Goal: Transaction & Acquisition: Purchase product/service

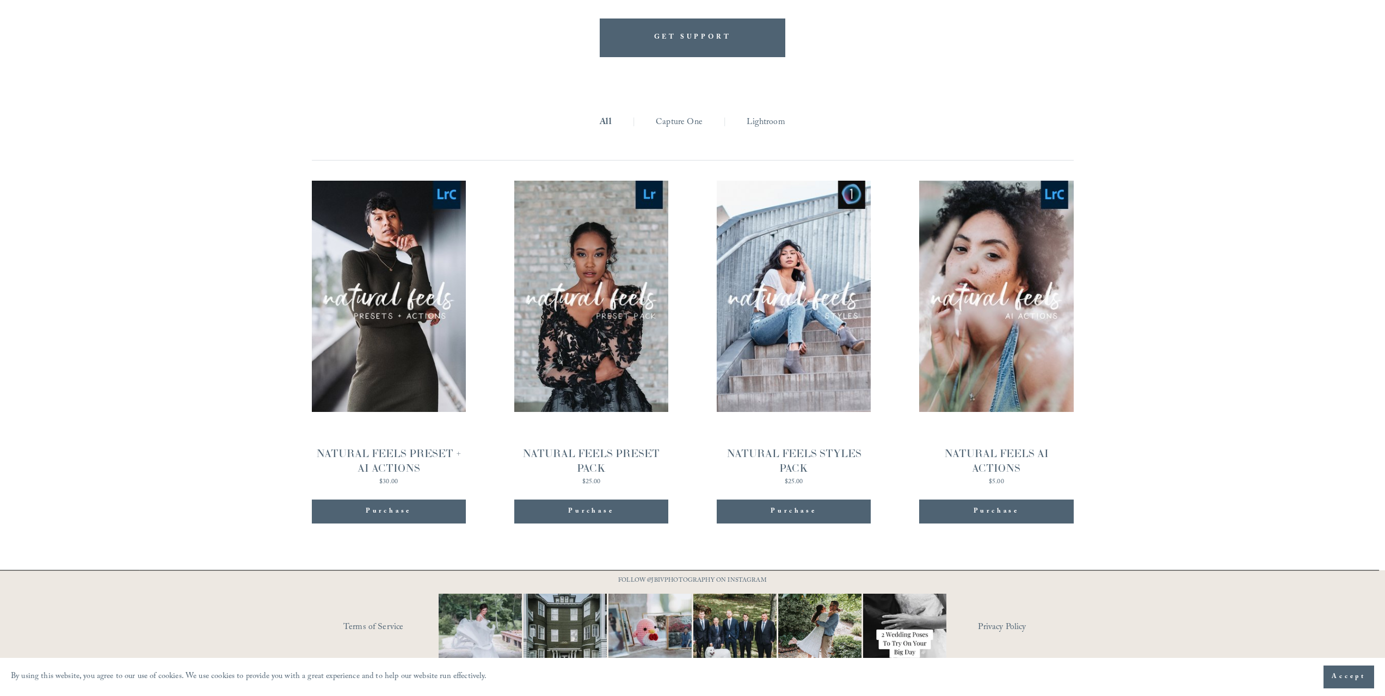
scroll to position [1223, 0]
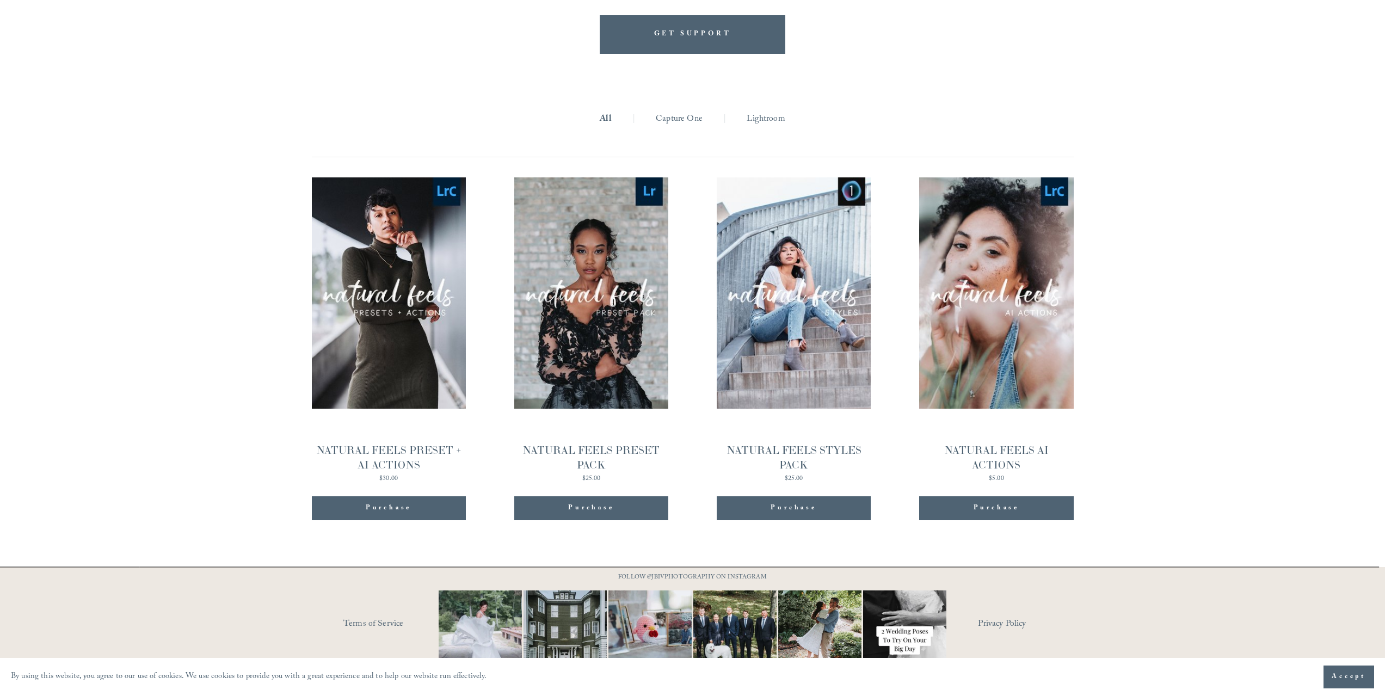
click at [607, 503] on span "Purchase" at bounding box center [591, 508] width 46 height 11
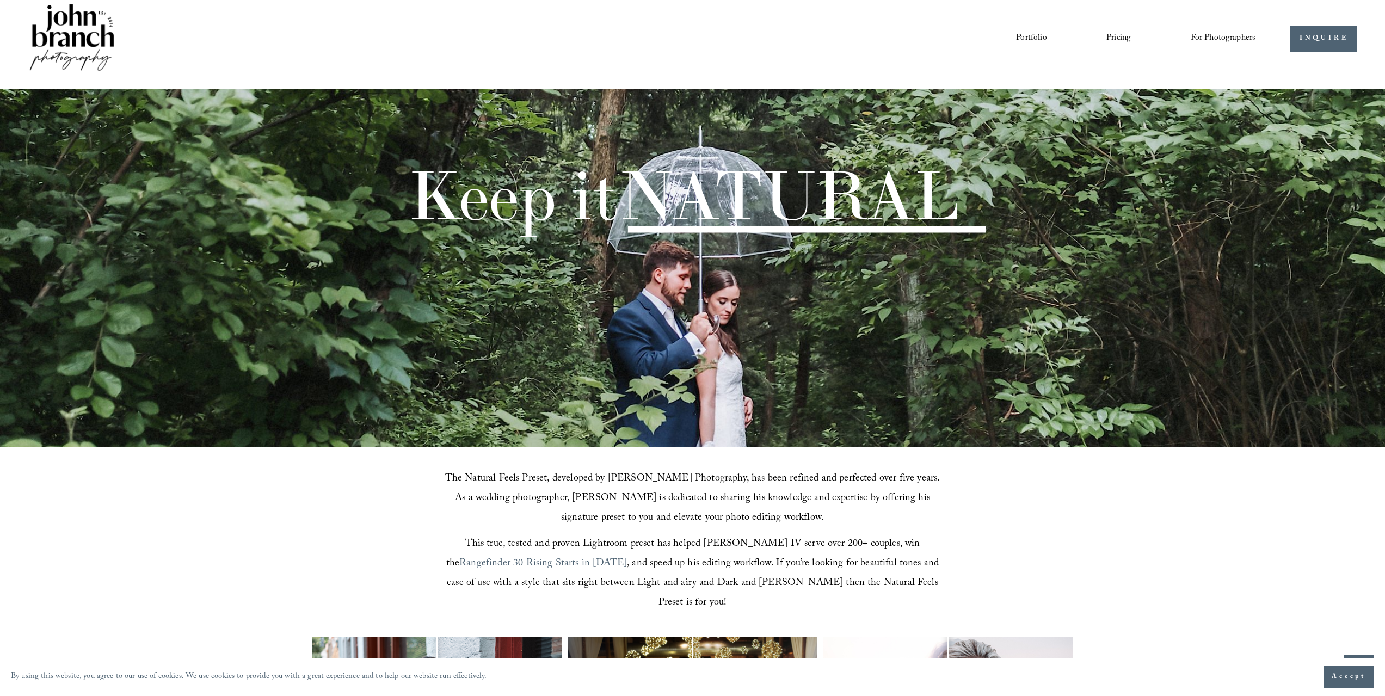
scroll to position [0, 0]
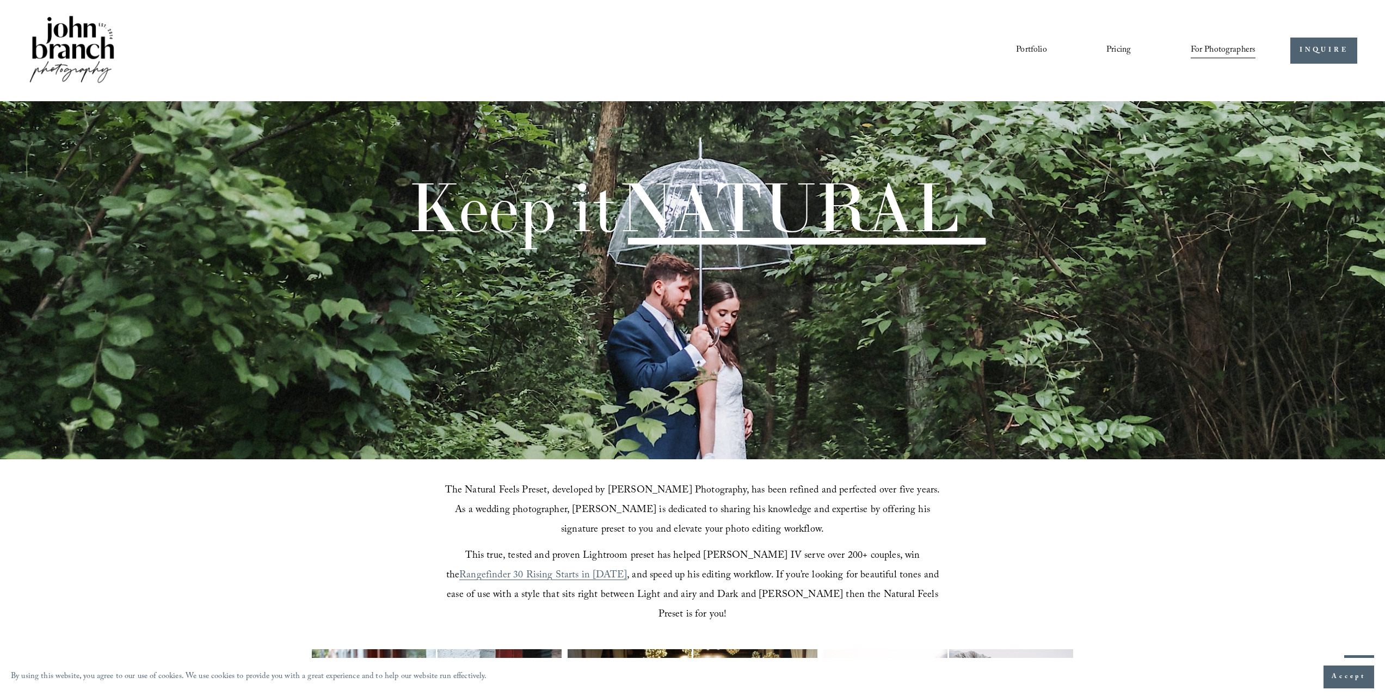
click at [0, 0] on span "Presets" at bounding box center [0, 0] width 0 height 0
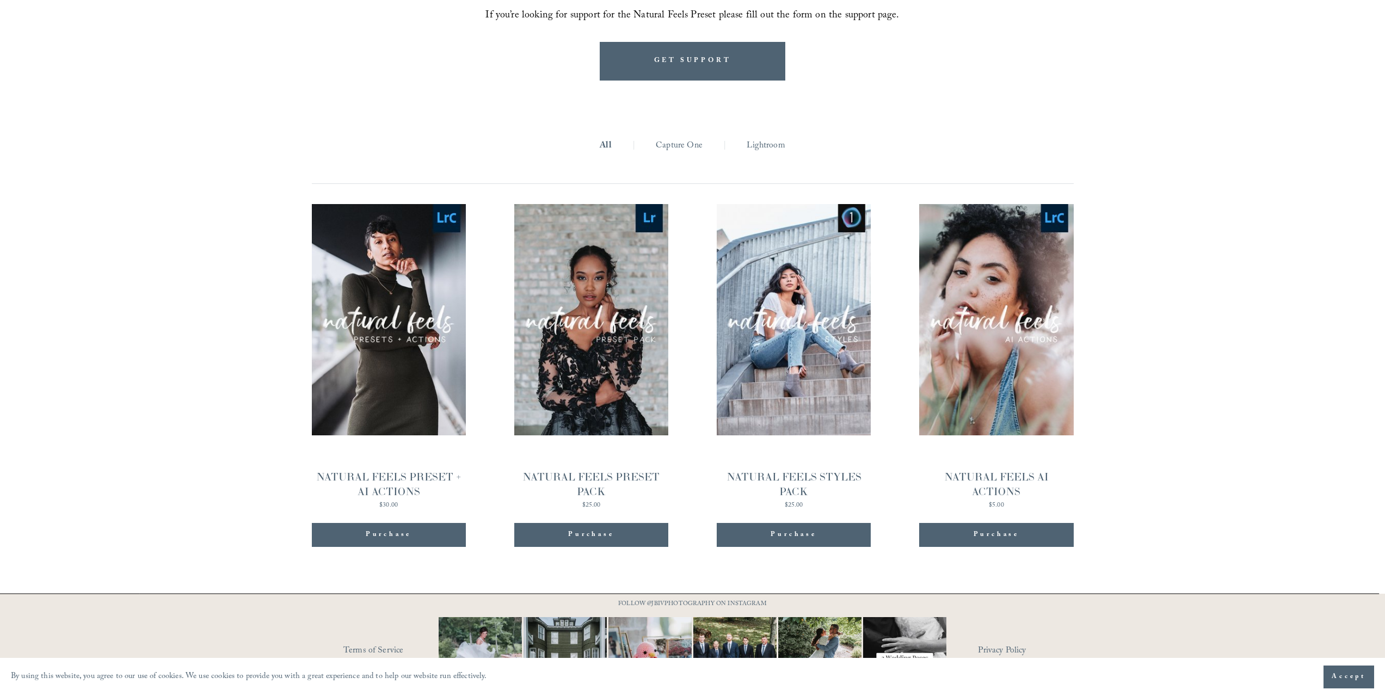
scroll to position [1197, 0]
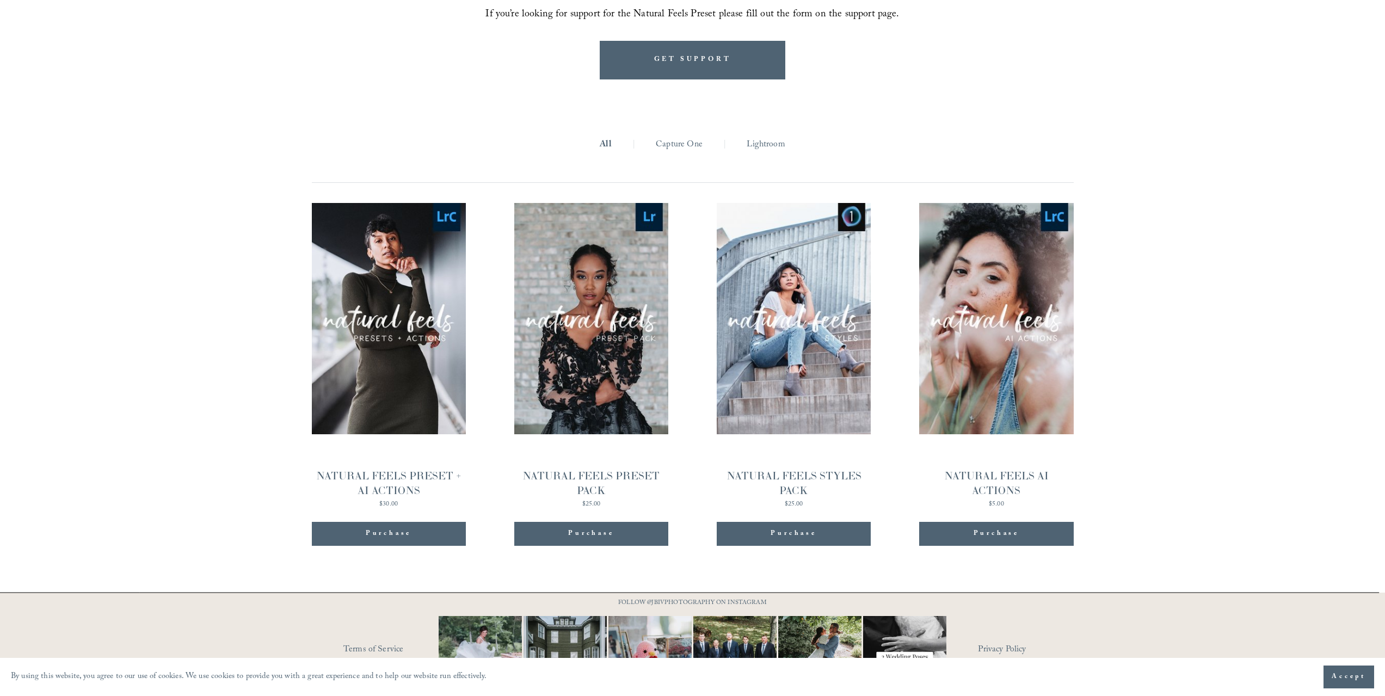
click at [744, 137] on li "Lightroom |" at bounding box center [766, 145] width 80 height 17
click at [751, 137] on link "Lightroom" at bounding box center [766, 145] width 38 height 17
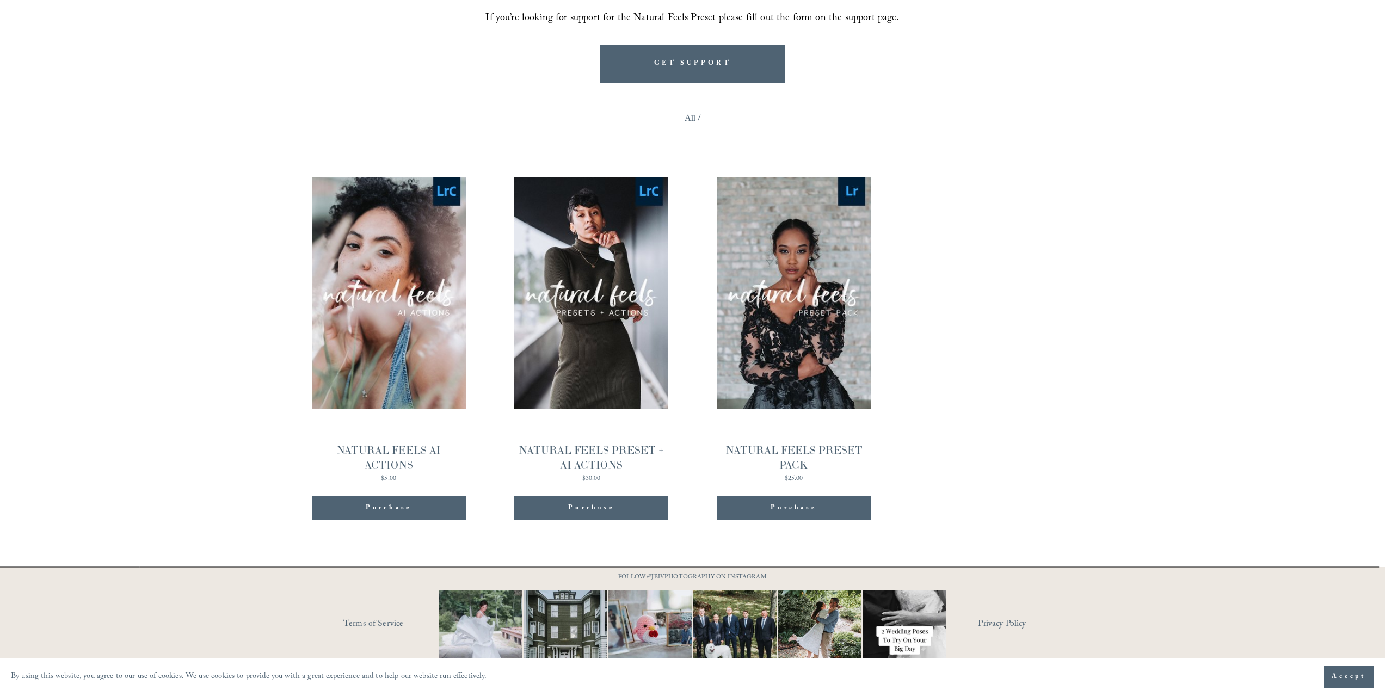
scroll to position [1194, 0]
